Goal: Navigation & Orientation: Find specific page/section

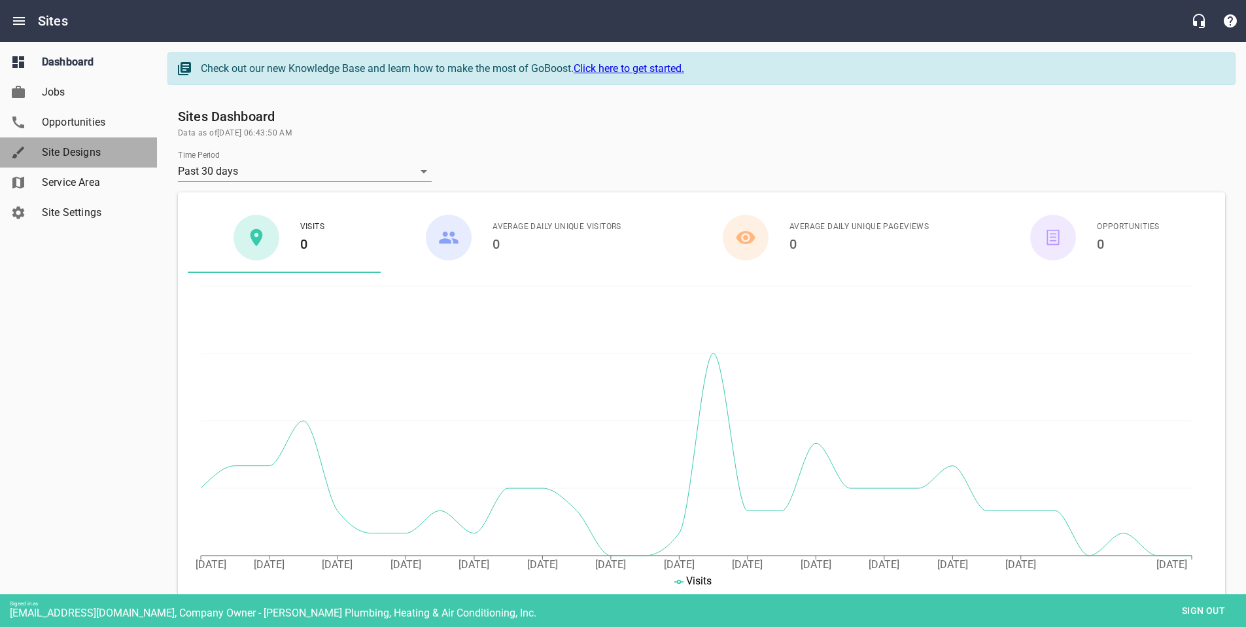
click at [60, 148] on span "Site Designs" at bounding box center [91, 153] width 99 height 16
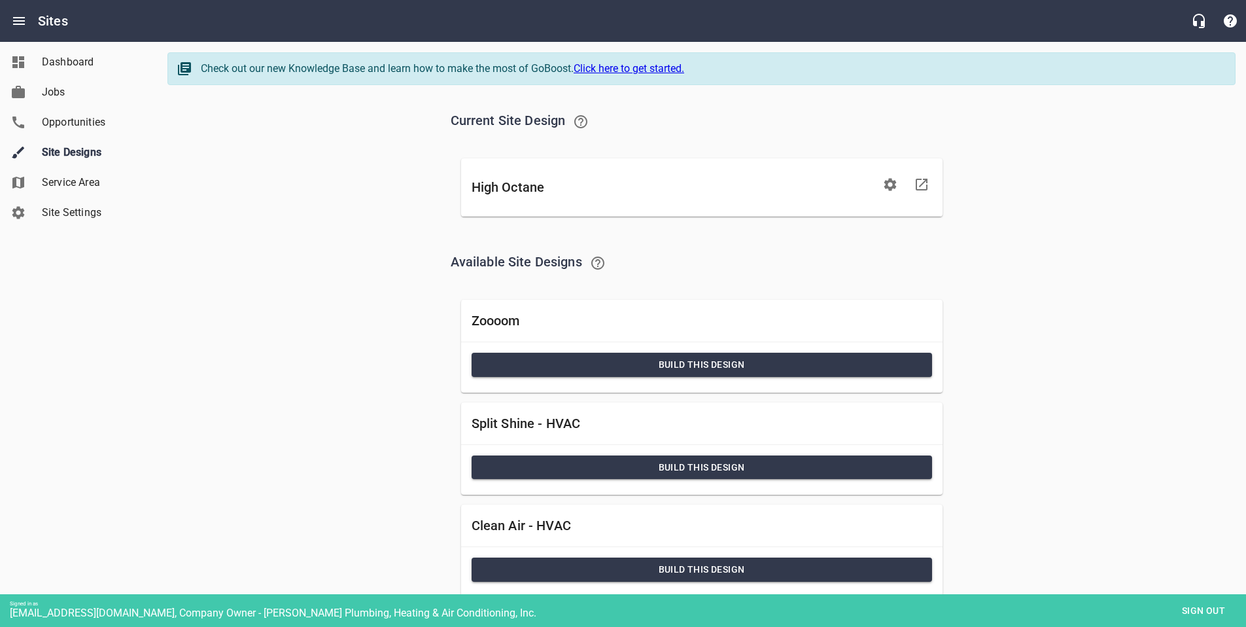
click at [1211, 606] on span "Sign out" at bounding box center [1203, 610] width 55 height 16
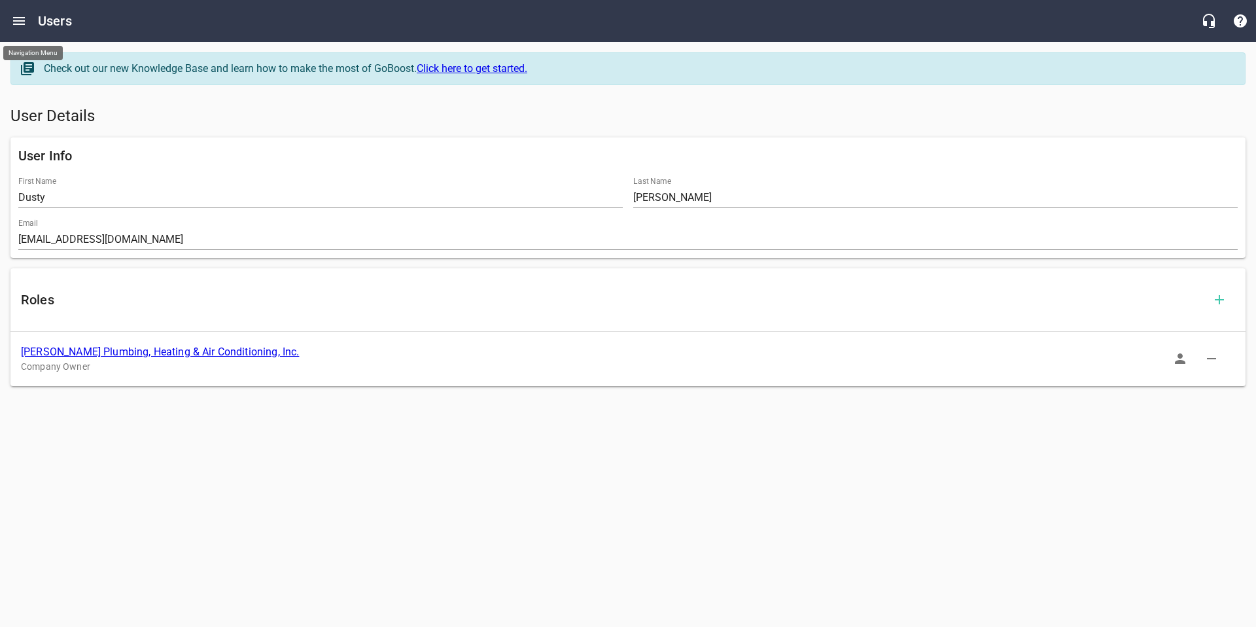
click at [16, 21] on icon "Open drawer" at bounding box center [19, 21] width 12 height 8
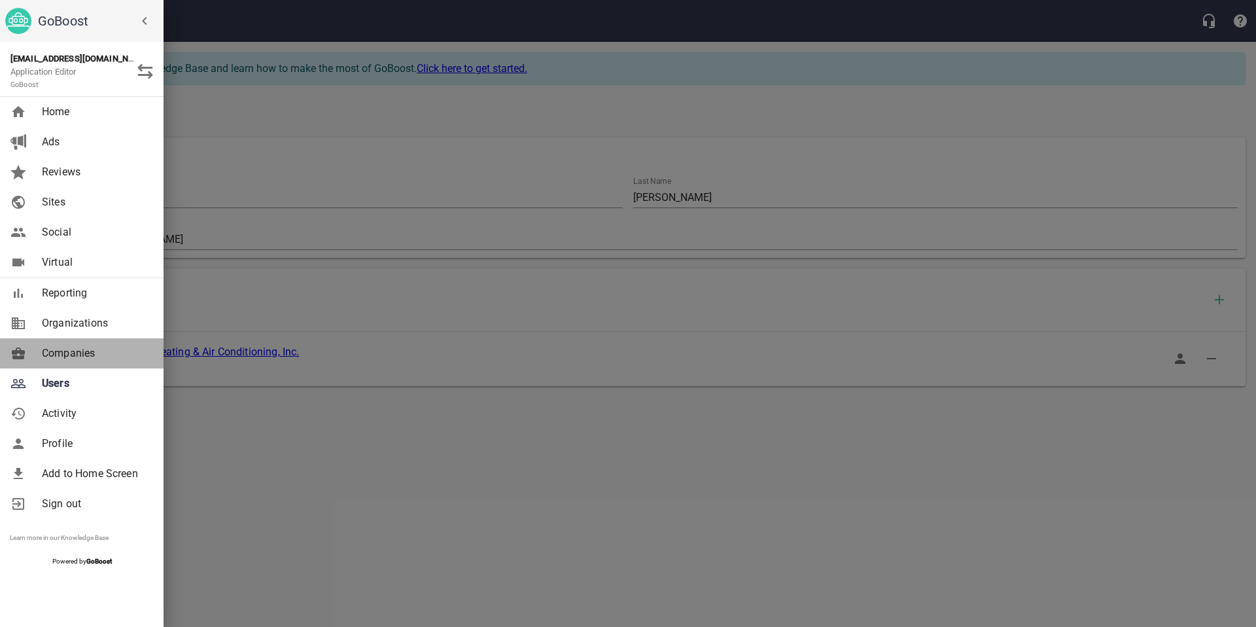
click at [72, 339] on link "Companies" at bounding box center [82, 353] width 164 height 30
